Goal: Task Accomplishment & Management: Complete application form

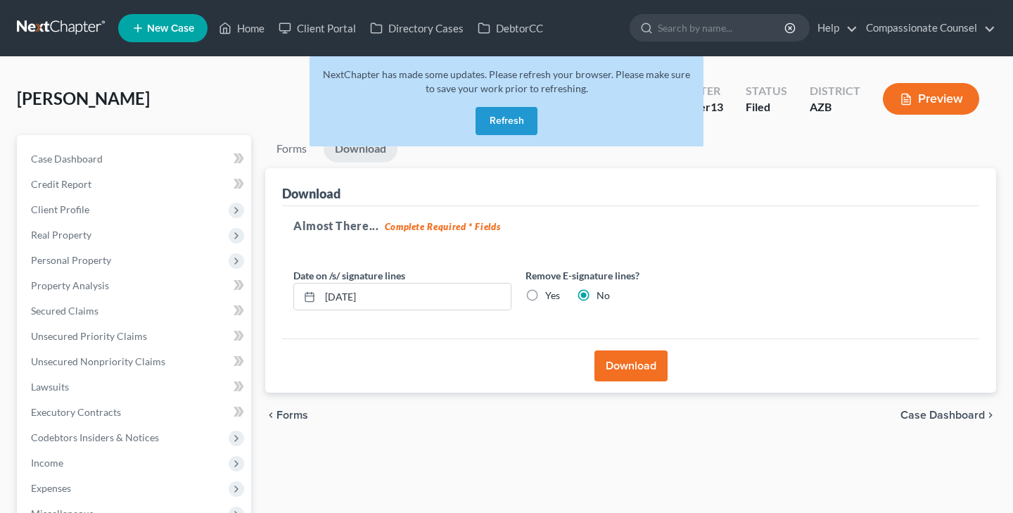
click at [508, 113] on button "Refresh" at bounding box center [506, 121] width 62 height 28
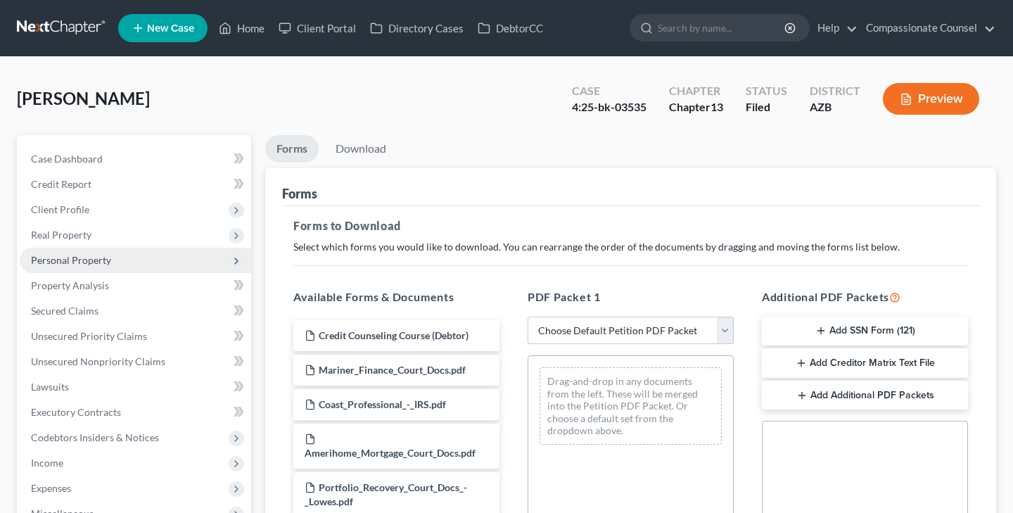
click at [100, 261] on span "Personal Property" at bounding box center [71, 260] width 80 height 12
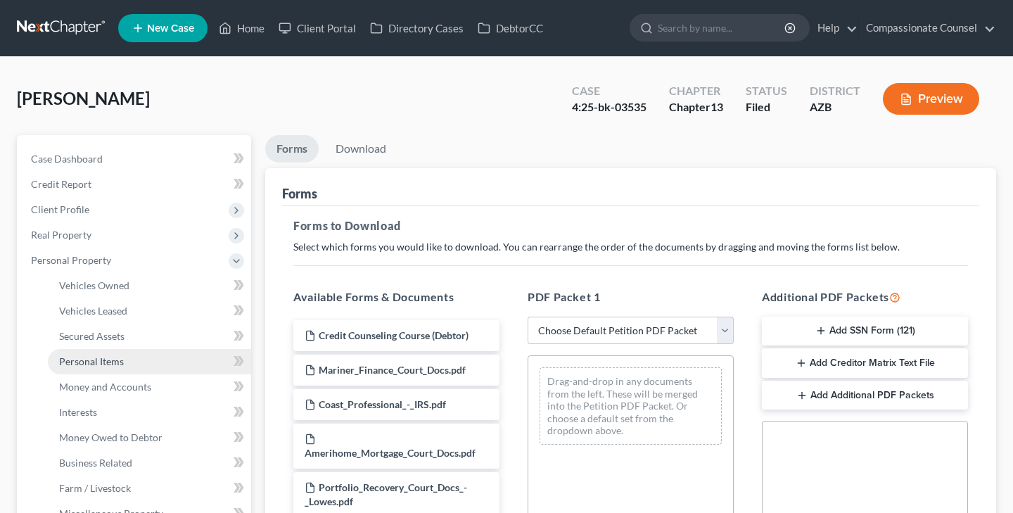
click at [107, 359] on span "Personal Items" at bounding box center [91, 361] width 65 height 12
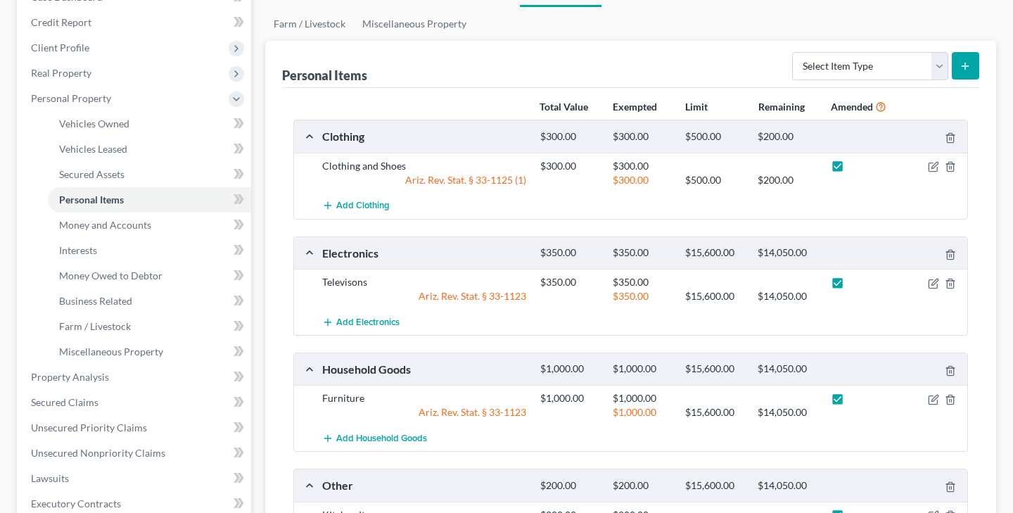
scroll to position [151, 0]
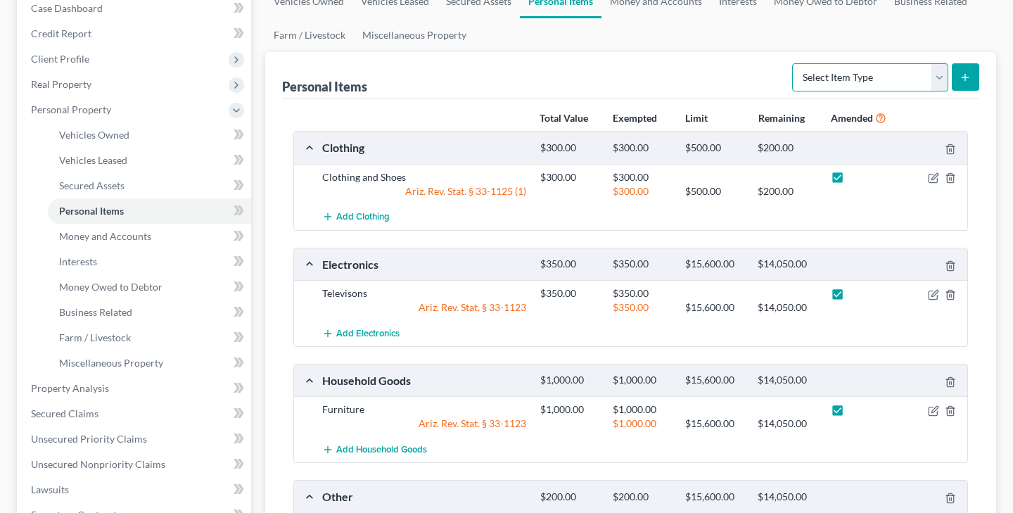
click at [936, 75] on select "Select Item Type Clothing Collectibles Of Value Electronics Firearms Household …" at bounding box center [870, 77] width 156 height 28
select select "firearms"
click at [793, 63] on select "Select Item Type Clothing Collectibles Of Value Electronics Firearms Household …" at bounding box center [870, 77] width 156 height 28
click at [963, 75] on icon "submit" at bounding box center [964, 77] width 11 height 11
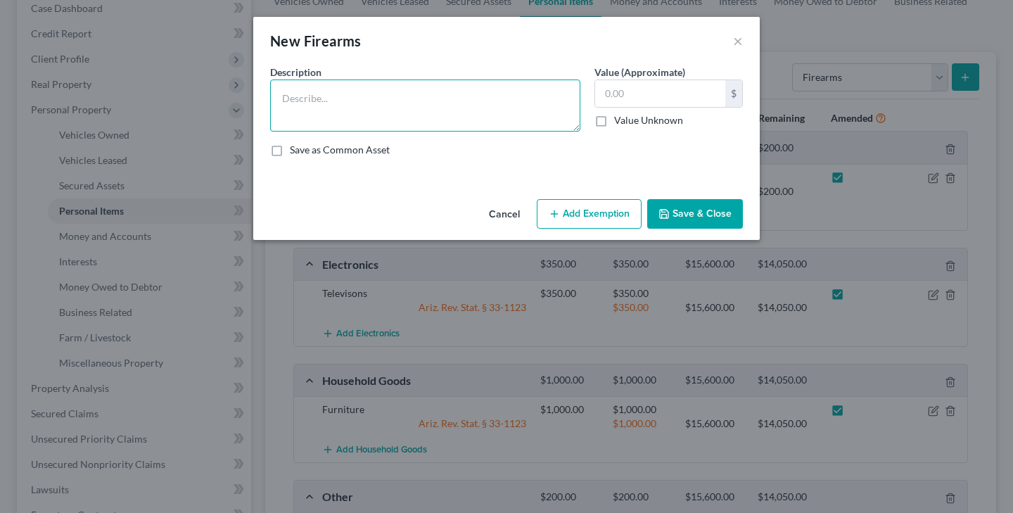
click at [305, 98] on textarea at bounding box center [425, 105] width 310 height 52
type textarea "Glock 9; AR15; shotgun"
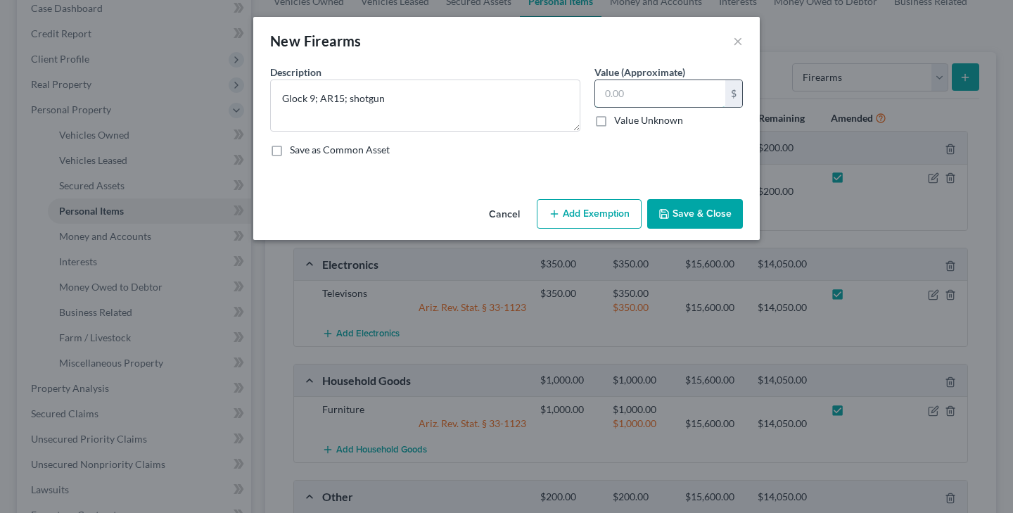
click at [615, 95] on input "text" at bounding box center [660, 93] width 130 height 27
type input "1,400.00"
click at [593, 210] on button "Add Exemption" at bounding box center [589, 214] width 105 height 30
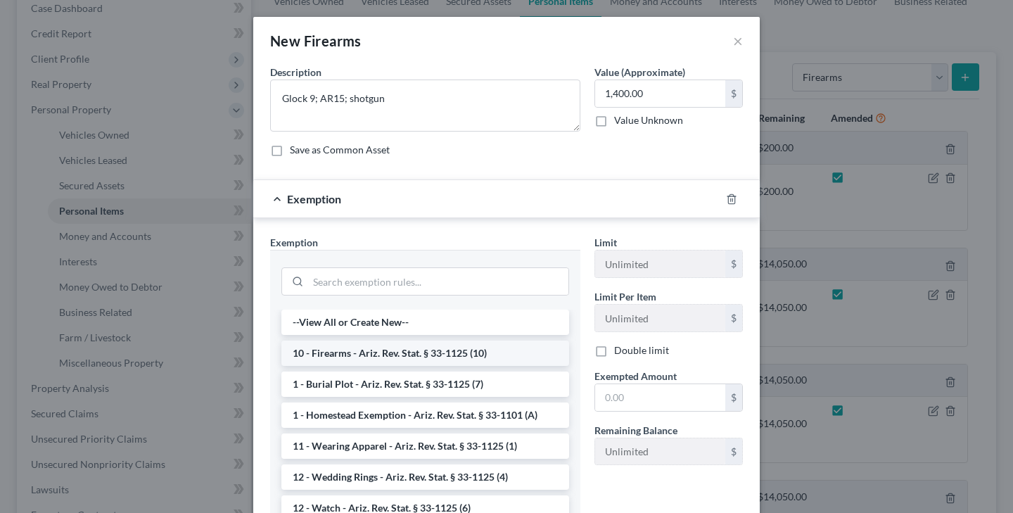
click at [448, 350] on li "10 - Firearms - Ariz. Rev. Stat. § 33-1125 (10)" at bounding box center [425, 352] width 288 height 25
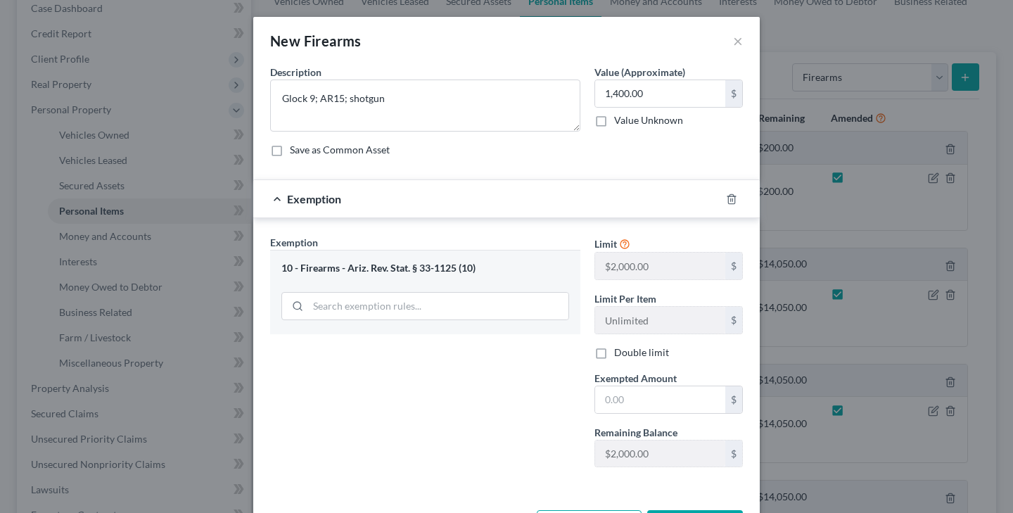
scroll to position [55, 0]
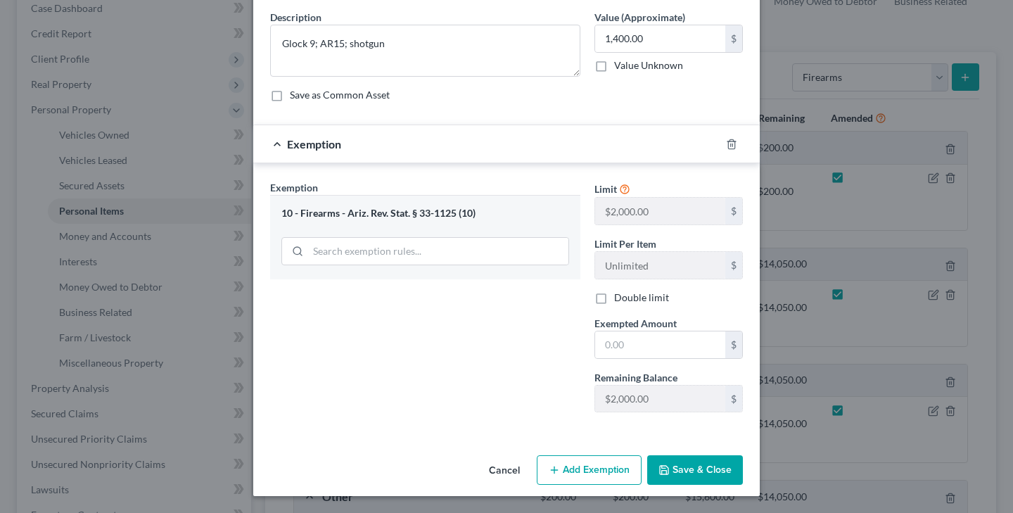
click at [664, 466] on icon "button" at bounding box center [664, 470] width 8 height 8
click at [604, 345] on input "text" at bounding box center [660, 344] width 130 height 27
type input "1,400.00"
click at [665, 468] on polyline "button" at bounding box center [664, 467] width 4 height 2
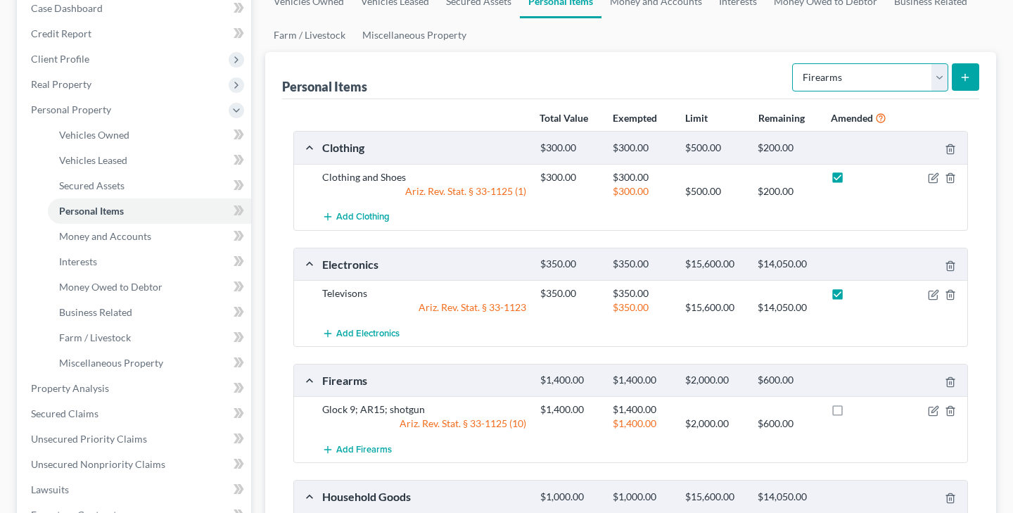
click at [939, 70] on select "Select Item Type Clothing Collectibles Of Value Electronics Firearms Household …" at bounding box center [870, 77] width 156 height 28
select select "pets"
click at [793, 63] on select "Select Item Type Clothing Collectibles Of Value Electronics Firearms Household …" at bounding box center [870, 77] width 156 height 28
click at [959, 73] on icon "submit" at bounding box center [964, 77] width 11 height 11
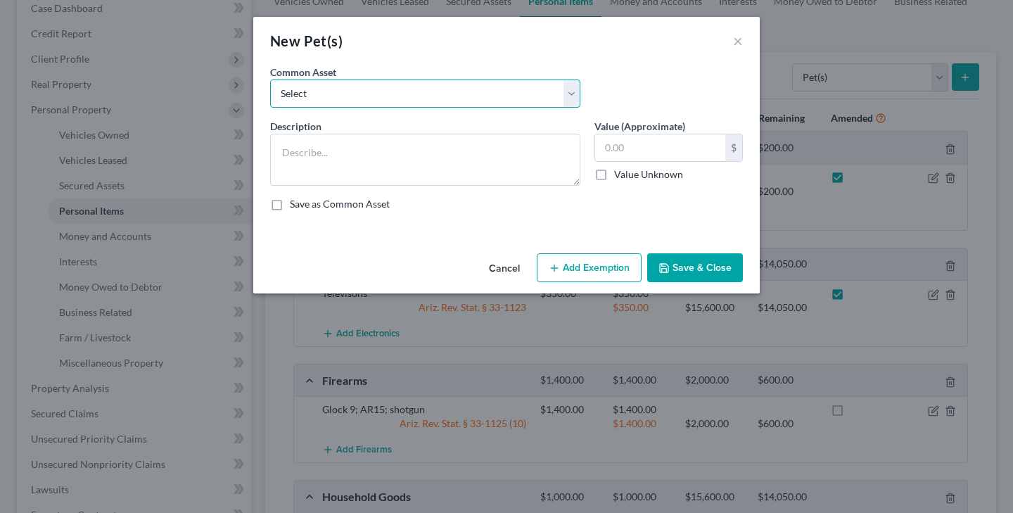
click at [324, 92] on select "Select 1 dog, non-breeding" at bounding box center [425, 93] width 310 height 28
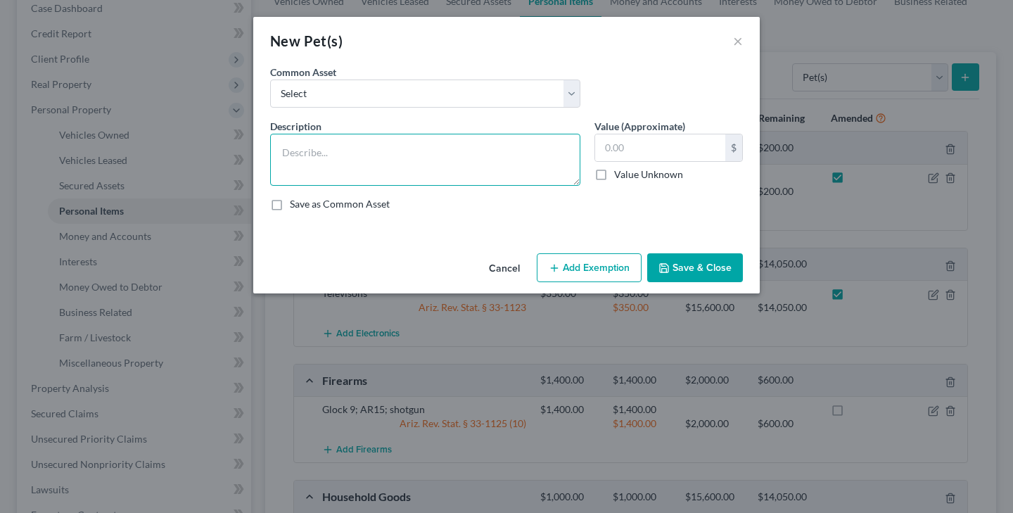
click at [306, 154] on textarea at bounding box center [425, 160] width 310 height 52
type textarea "2 dogs, 1 cat"
click at [614, 174] on label "Value Unknown" at bounding box center [648, 174] width 69 height 14
click at [620, 174] on input "Value Unknown" at bounding box center [624, 171] width 9 height 9
checkbox input "true"
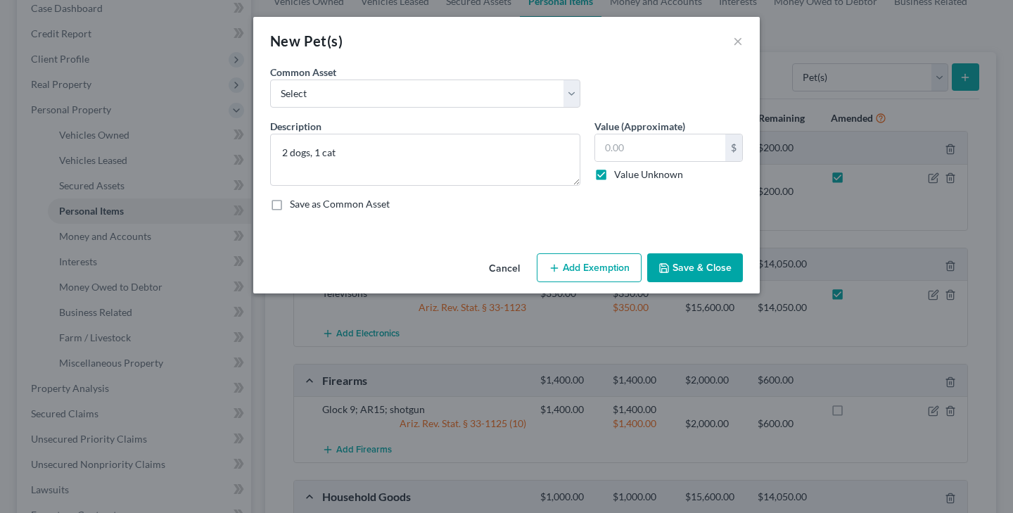
type input "0.00"
click at [674, 265] on button "Save & Close" at bounding box center [695, 268] width 96 height 30
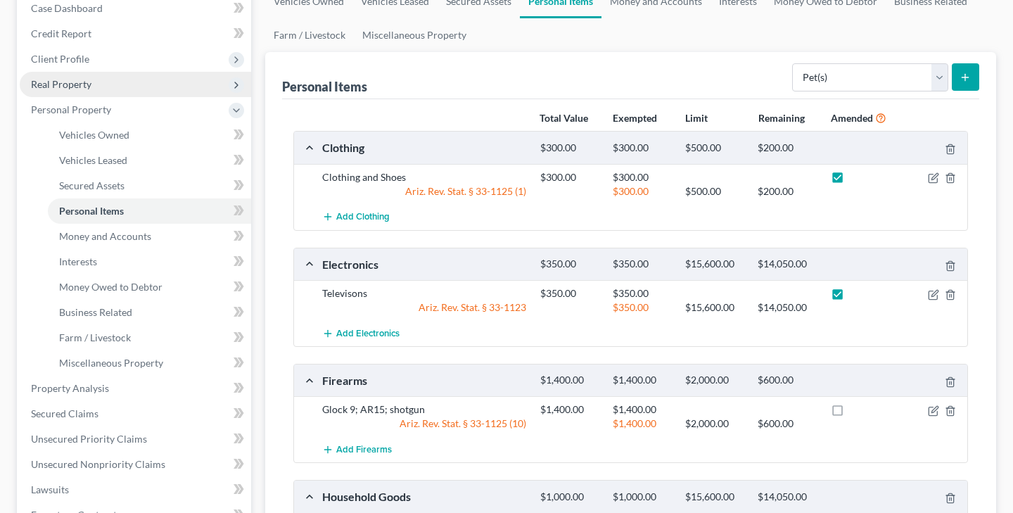
scroll to position [0, 0]
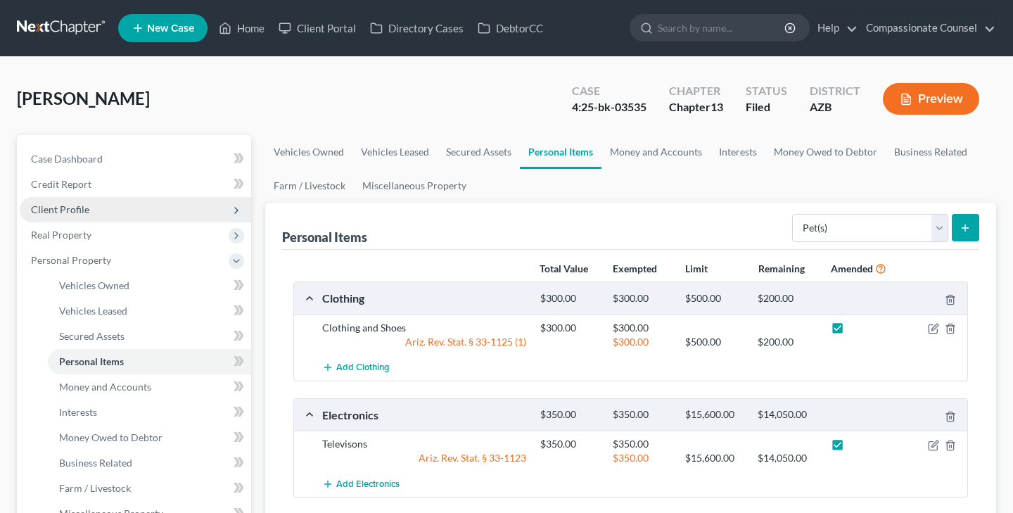
click at [75, 207] on span "Client Profile" at bounding box center [60, 209] width 58 height 12
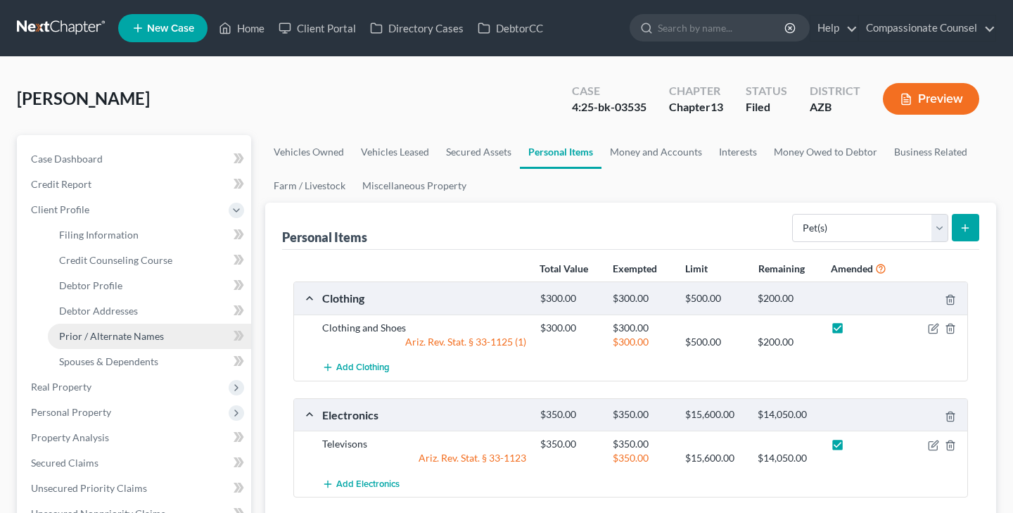
click at [117, 333] on span "Prior / Alternate Names" at bounding box center [111, 336] width 105 height 12
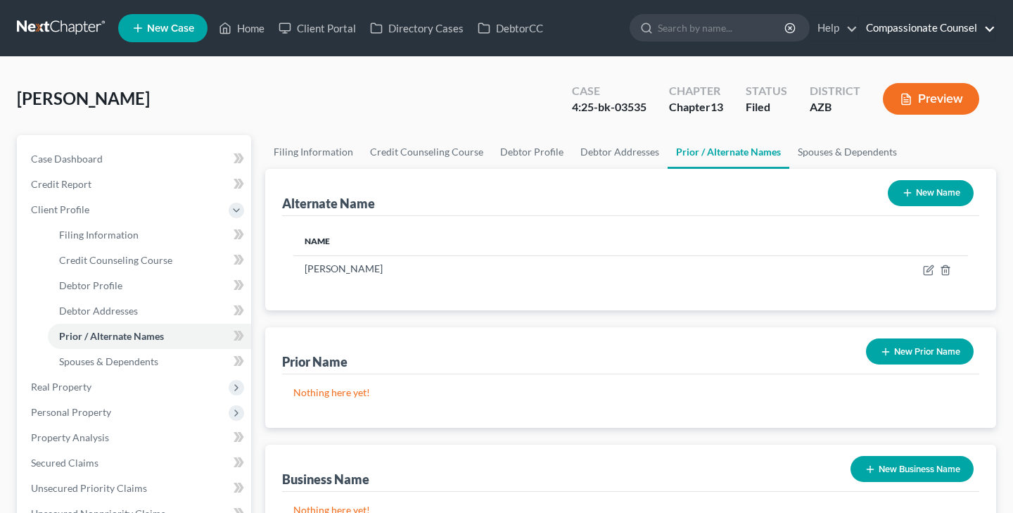
click at [926, 27] on link "Compassionate Counsel" at bounding box center [927, 27] width 136 height 25
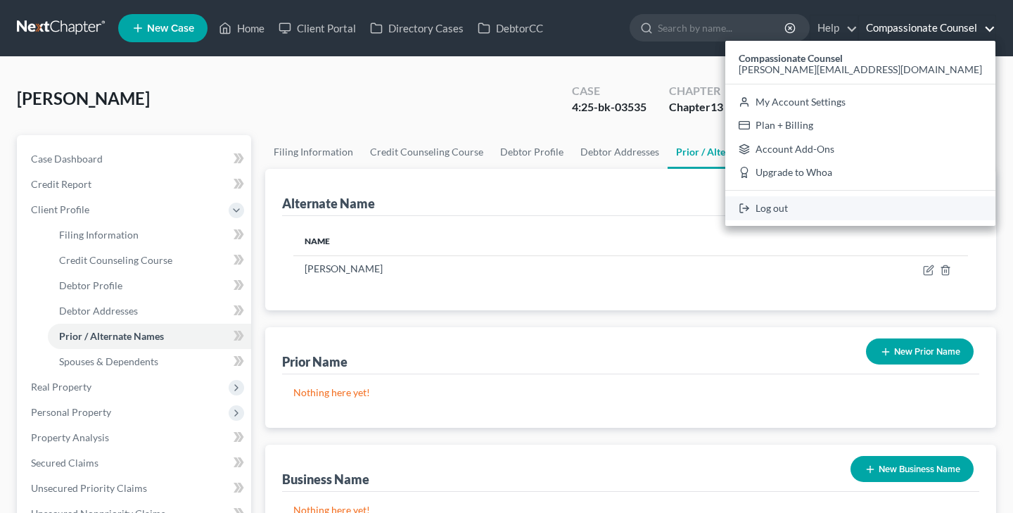
click at [848, 207] on link "Log out" at bounding box center [860, 208] width 270 height 24
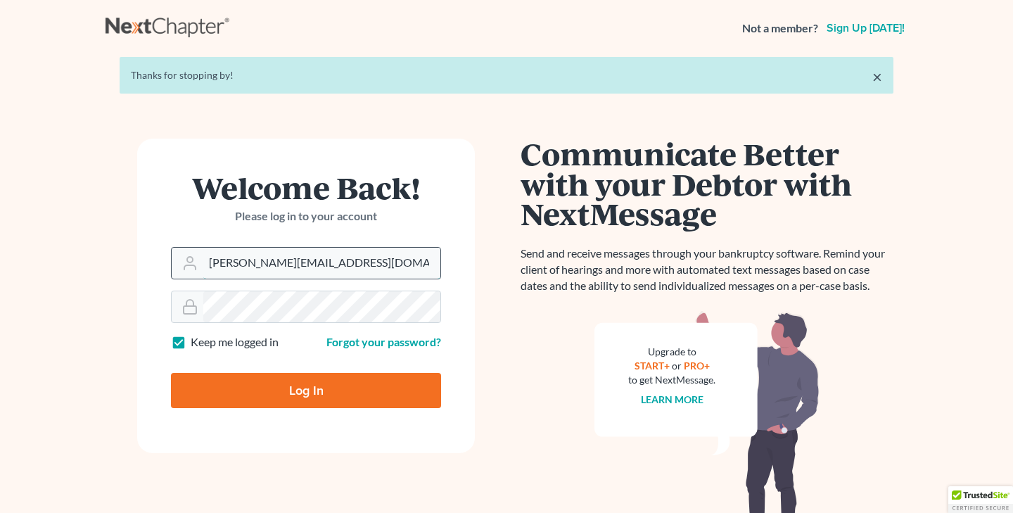
click at [383, 264] on input "stuart@compassionate-counsel.com" at bounding box center [321, 263] width 237 height 31
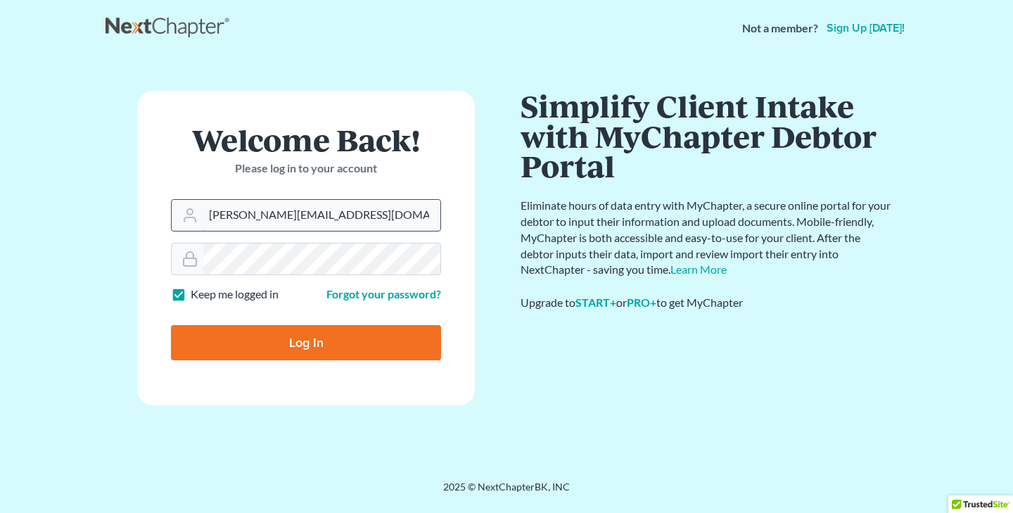
type input "stuart@gavzylaw.com"
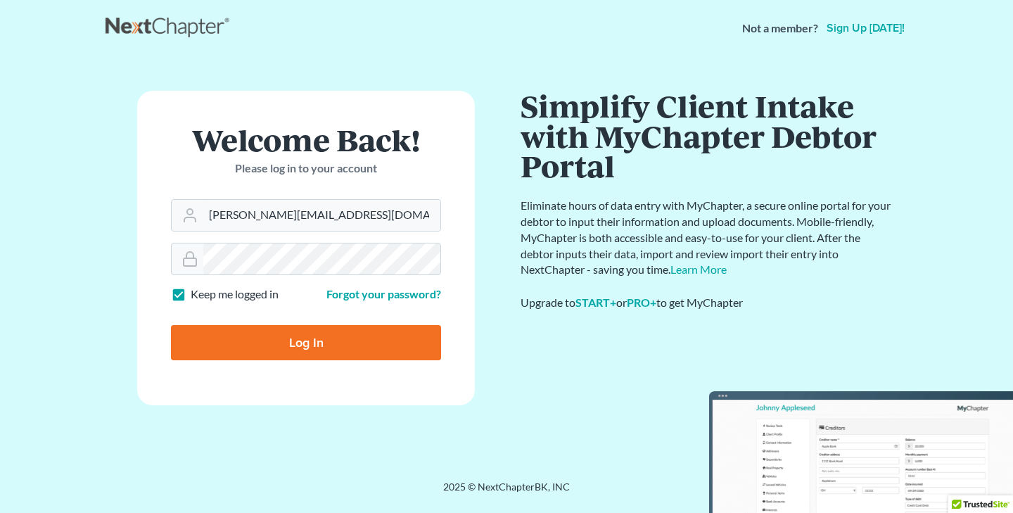
click at [307, 340] on input "Log In" at bounding box center [306, 342] width 270 height 35
type input "Thinking..."
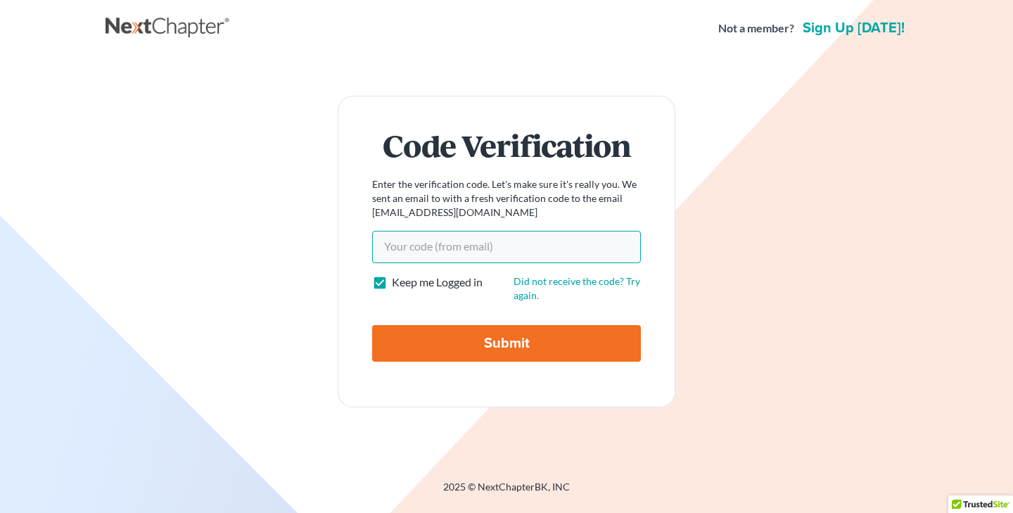
click at [434, 250] on input "Your code(from email)" at bounding box center [506, 247] width 269 height 32
paste input "988d6d"
type input "988d6d"
click at [510, 342] on input "Submit" at bounding box center [506, 343] width 269 height 37
type input "Thinking..."
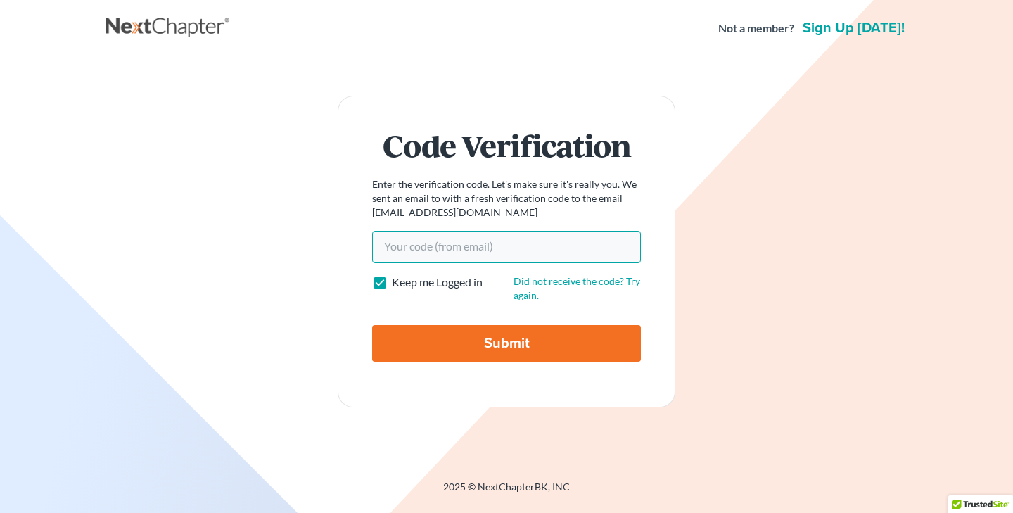
click at [404, 248] on input "Your code(from email)" at bounding box center [506, 247] width 269 height 32
type input "988d6d"
click at [504, 346] on input "Submit" at bounding box center [506, 343] width 269 height 37
type input "Thinking..."
